Goal: Task Accomplishment & Management: Use online tool/utility

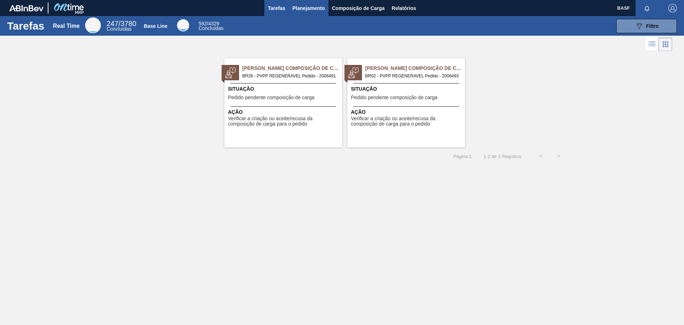
click at [309, 10] on span "Planejamento" at bounding box center [309, 8] width 32 height 9
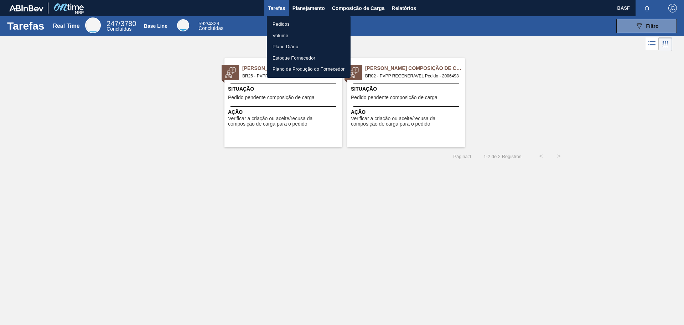
click at [274, 24] on li "Pedidos" at bounding box center [309, 24] width 84 height 11
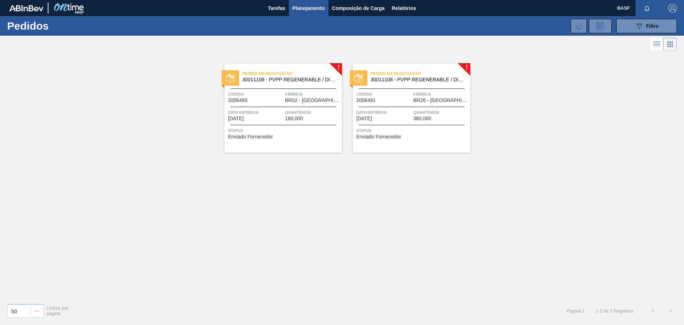
click at [297, 126] on div "Pedido em Negociação 30011108 - PVPP REGENERABLE / DIVERGAN RS Código 2006493 F…" at bounding box center [284, 107] width 118 height 89
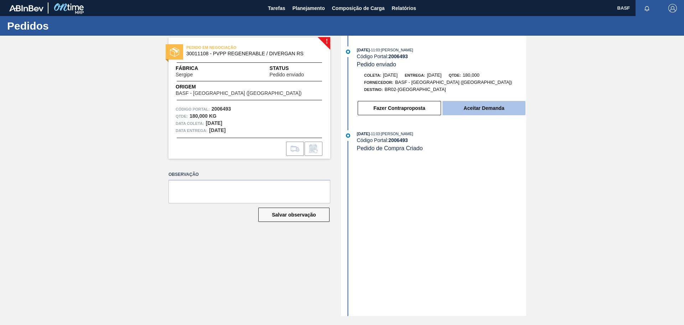
click at [480, 109] on button "Aceitar Demanda" at bounding box center [484, 108] width 83 height 14
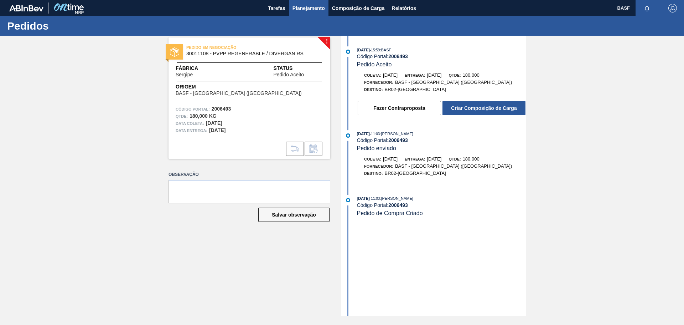
click at [312, 9] on span "Planejamento" at bounding box center [309, 8] width 32 height 9
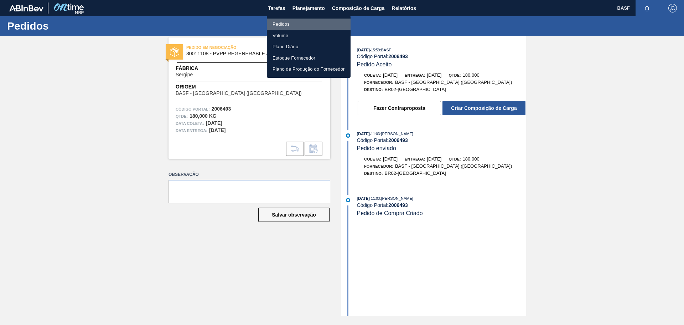
click at [283, 22] on li "Pedidos" at bounding box center [309, 24] width 84 height 11
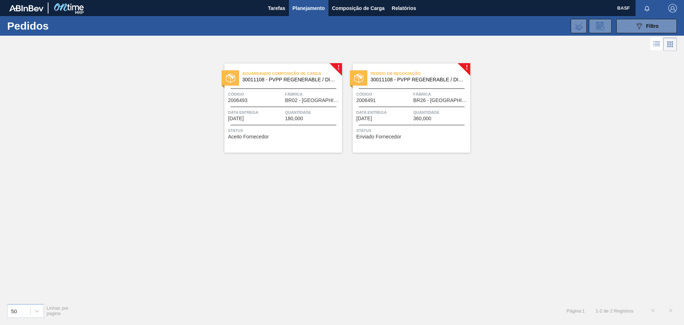
click at [403, 119] on div "Data entrega [DATE]" at bounding box center [383, 115] width 55 height 12
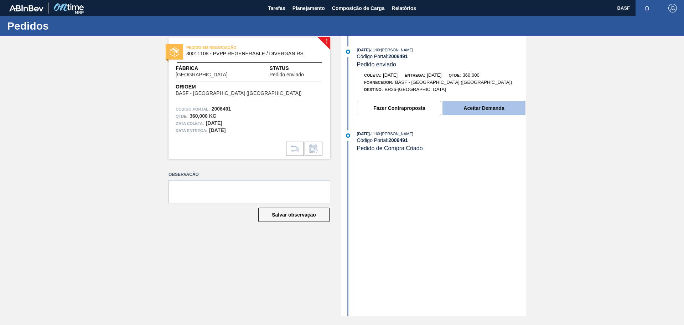
click at [504, 106] on button "Aceitar Demanda" at bounding box center [484, 108] width 83 height 14
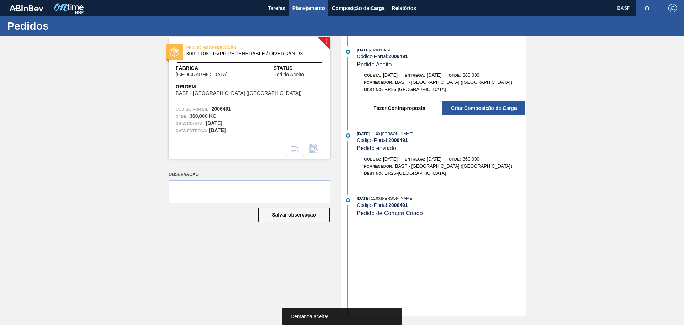
click at [303, 13] on button "Planejamento" at bounding box center [309, 8] width 40 height 16
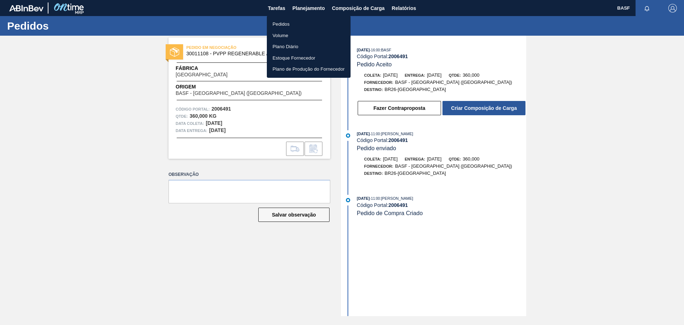
click at [287, 23] on li "Pedidos" at bounding box center [309, 24] width 84 height 11
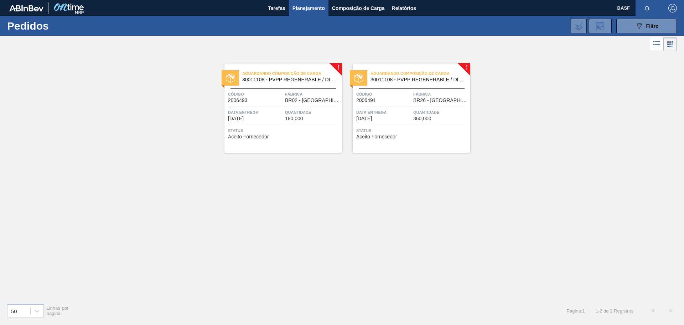
click at [275, 133] on span "Status" at bounding box center [284, 130] width 112 height 7
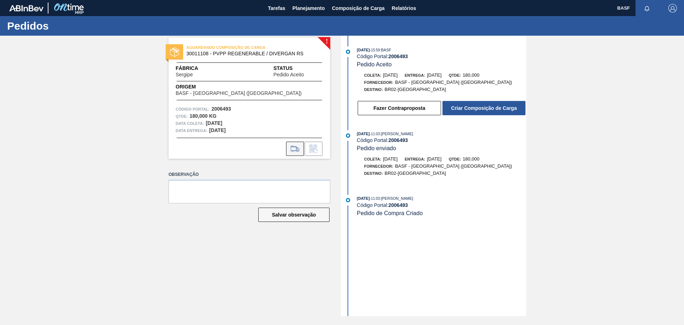
click at [293, 151] on icon at bounding box center [294, 148] width 11 height 9
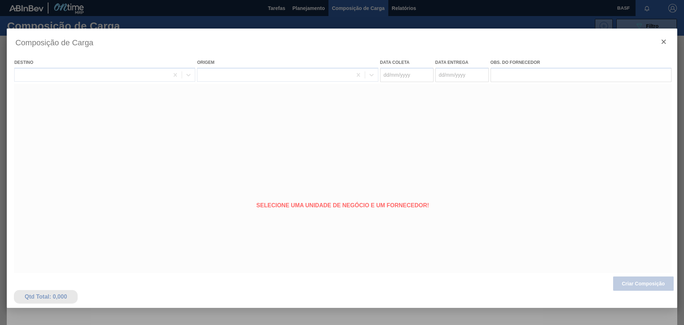
type coleta "[DATE]"
type entrega "[DATE]"
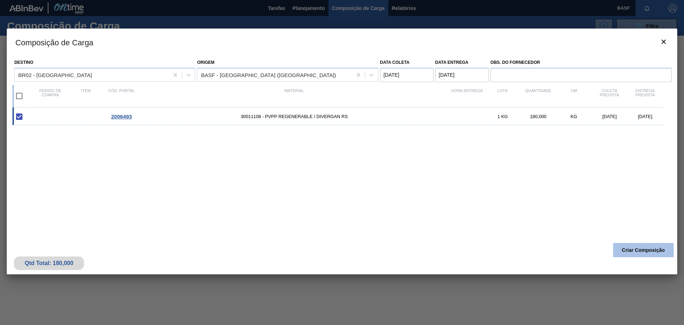
click at [633, 249] on button "Criar Composição" at bounding box center [643, 250] width 61 height 14
click at [351, 194] on div "2006493 30011108 - PVPP REGENERABLE / DIVERGAN RS 1 KG 180,000 KG [DATE] [DATE]" at bounding box center [340, 168] width 656 height 123
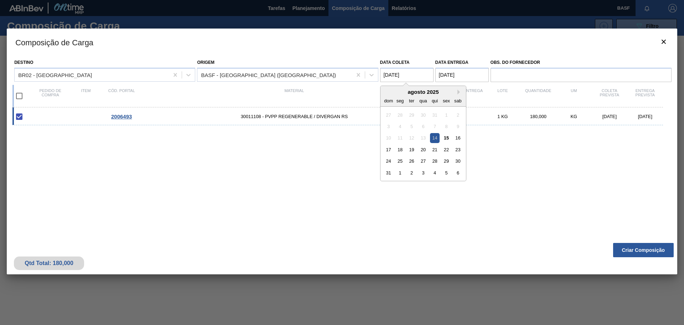
click at [388, 76] on coleta "[DATE]" at bounding box center [406, 75] width 53 height 14
click at [400, 152] on div "18" at bounding box center [400, 150] width 10 height 10
type coleta "[DATE]"
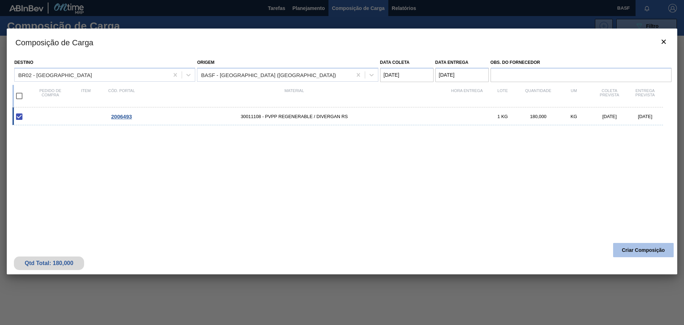
click at [632, 248] on button "Criar Composição" at bounding box center [643, 250] width 61 height 14
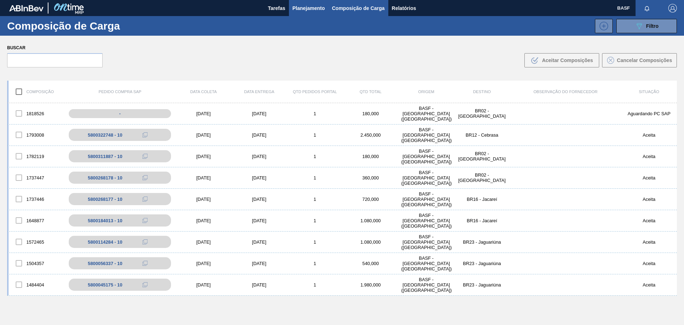
click at [297, 9] on span "Planejamento" at bounding box center [309, 8] width 32 height 9
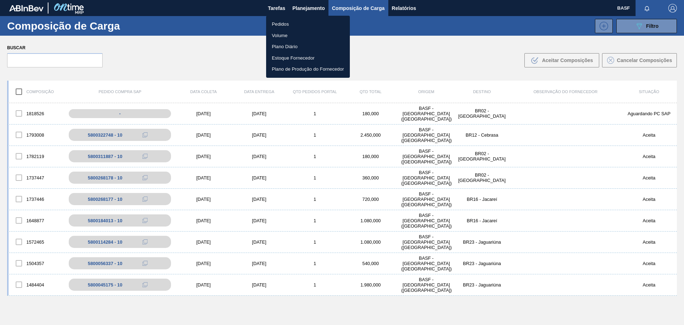
click at [283, 23] on li "Pedidos" at bounding box center [308, 24] width 84 height 11
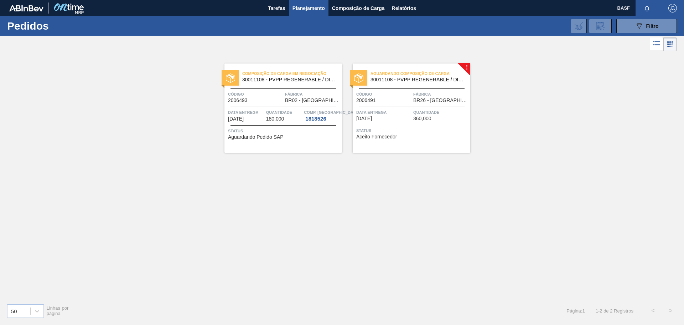
click at [404, 132] on span "Status" at bounding box center [412, 130] width 112 height 7
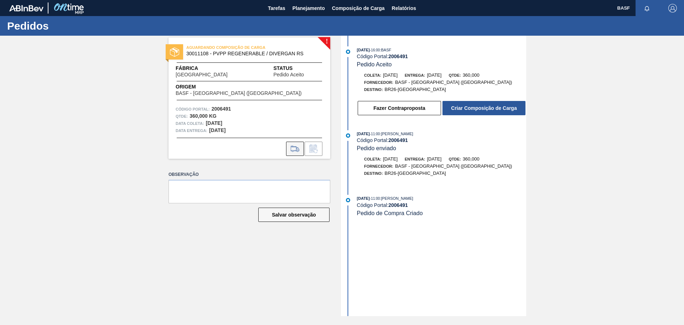
click at [292, 146] on icon at bounding box center [295, 148] width 8 height 5
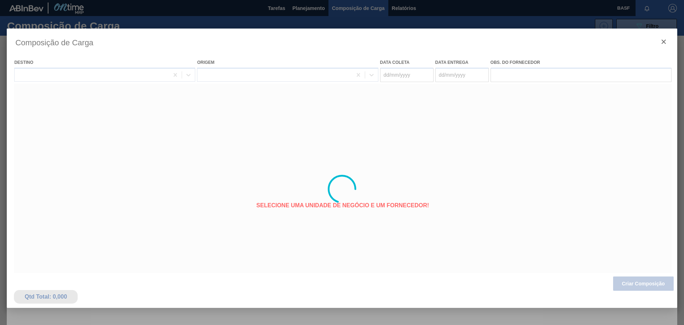
type coleta "[DATE]"
type entrega "[DATE]"
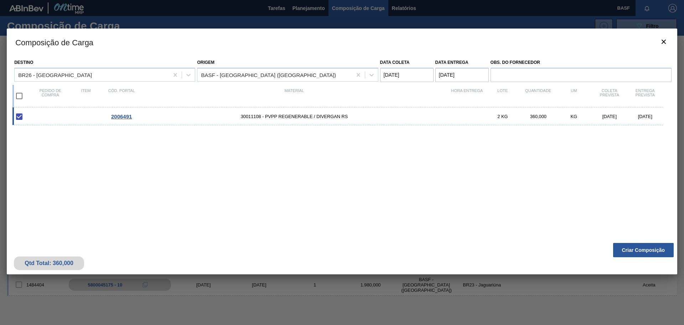
click at [398, 77] on coleta "[DATE]" at bounding box center [406, 75] width 53 height 14
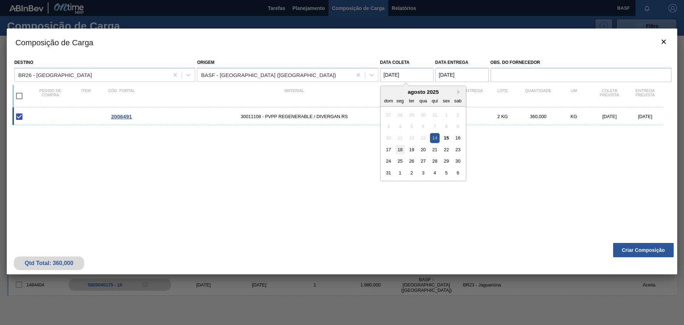
click at [402, 149] on div "18" at bounding box center [400, 150] width 10 height 10
type coleta "[DATE]"
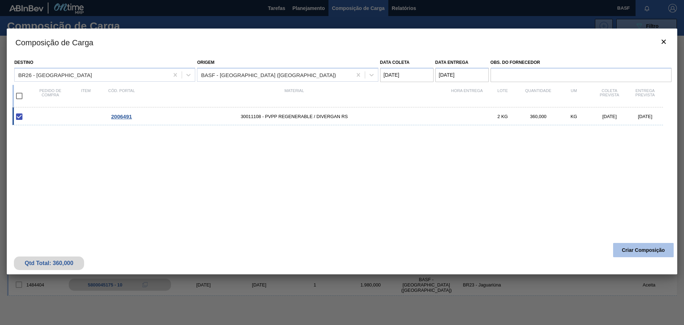
click at [631, 248] on button "Criar Composição" at bounding box center [643, 250] width 61 height 14
